Goal: Navigation & Orientation: Find specific page/section

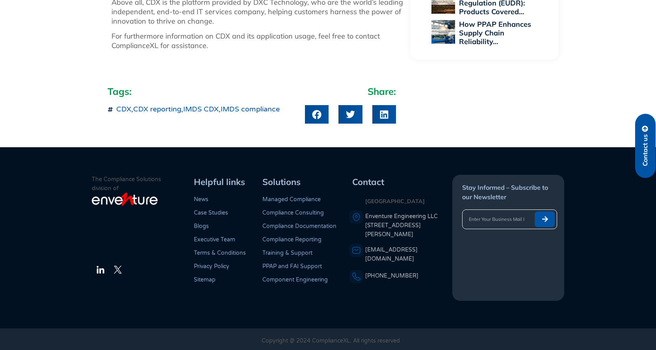
scroll to position [1034, 0]
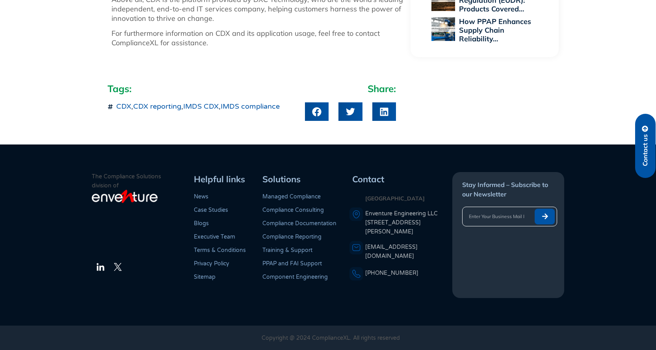
click at [306, 239] on link "Compliance Reporting" at bounding box center [292, 237] width 59 height 7
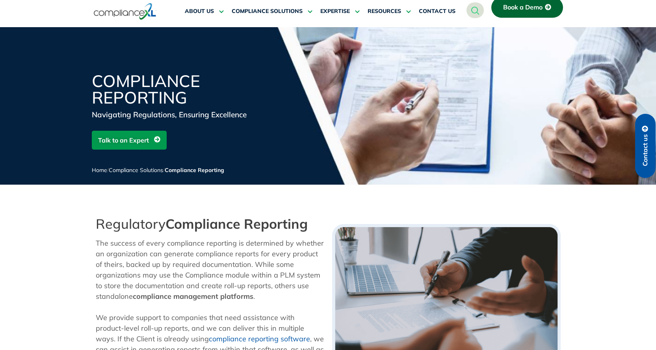
scroll to position [2, 0]
